Goal: Transaction & Acquisition: Obtain resource

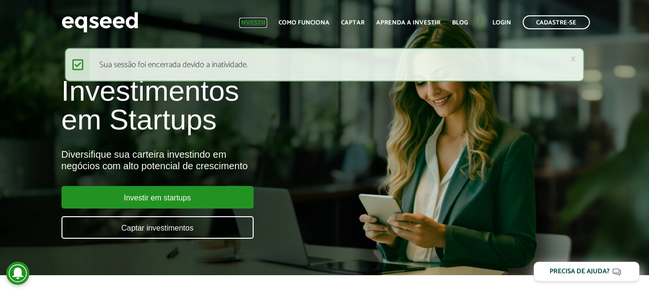
click at [247, 20] on link "Investir" at bounding box center [253, 23] width 28 height 6
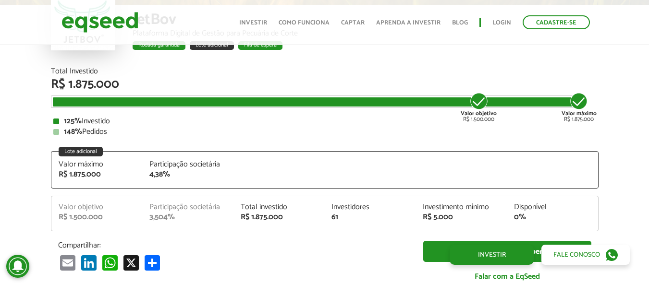
scroll to position [1185, 0]
